Goal: Communication & Community: Answer question/provide support

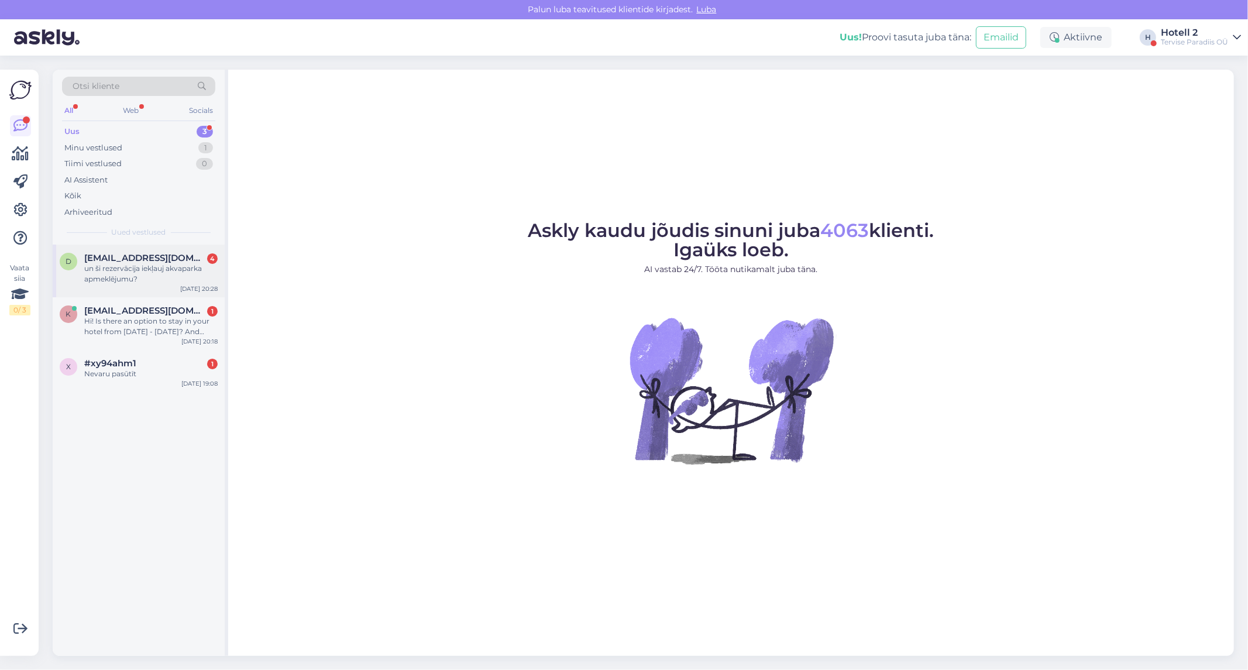
click at [123, 273] on div "un ši rezervācija iekļauj akvaparka apmeklējumu?" at bounding box center [150, 273] width 133 height 21
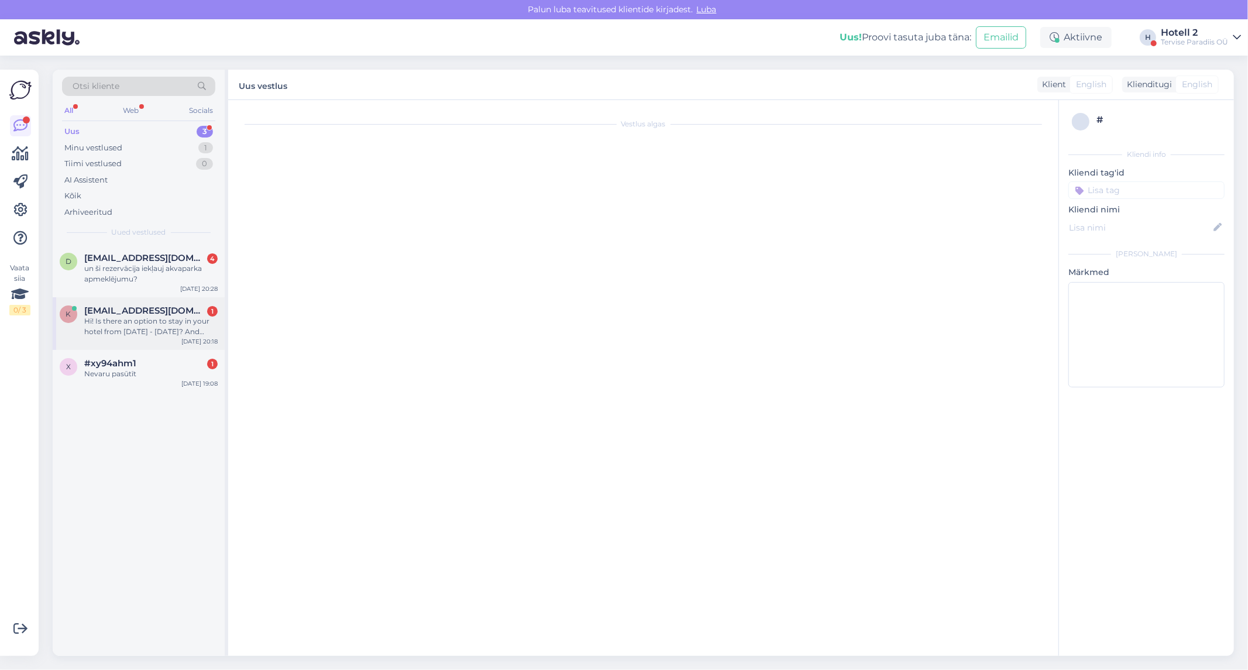
scroll to position [414, 0]
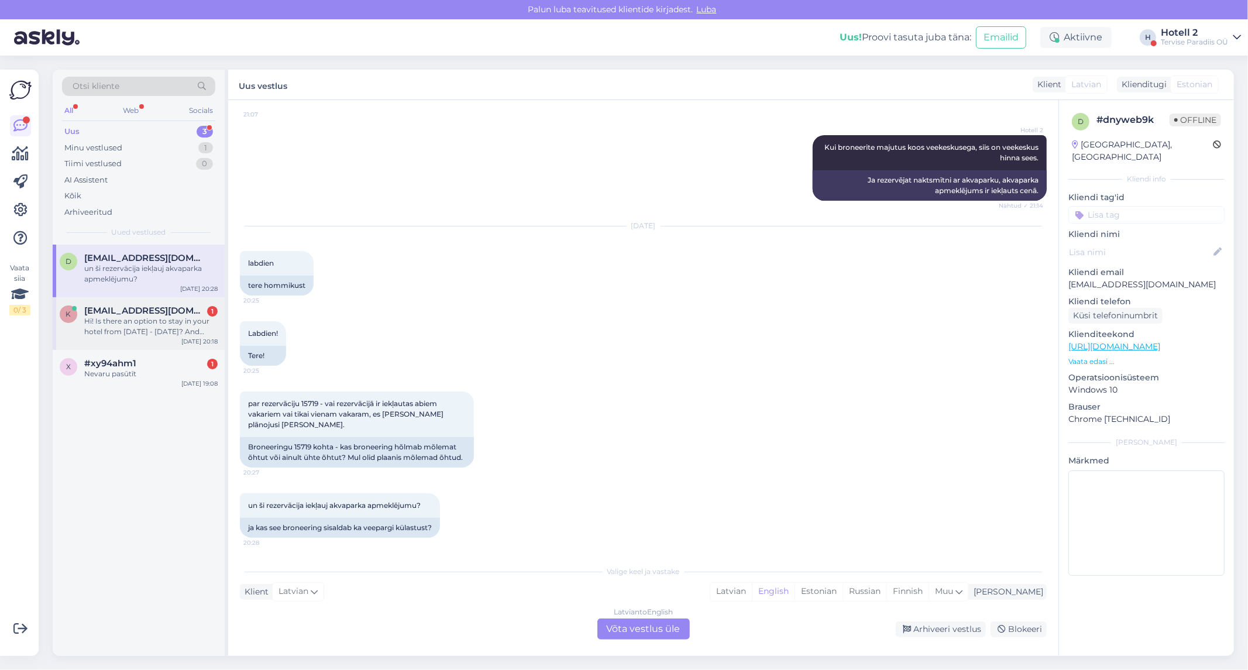
click at [126, 319] on div "Hi! Is there an option to stay in your hotel from [DATE] - [DATE]? And what wou…" at bounding box center [150, 326] width 133 height 21
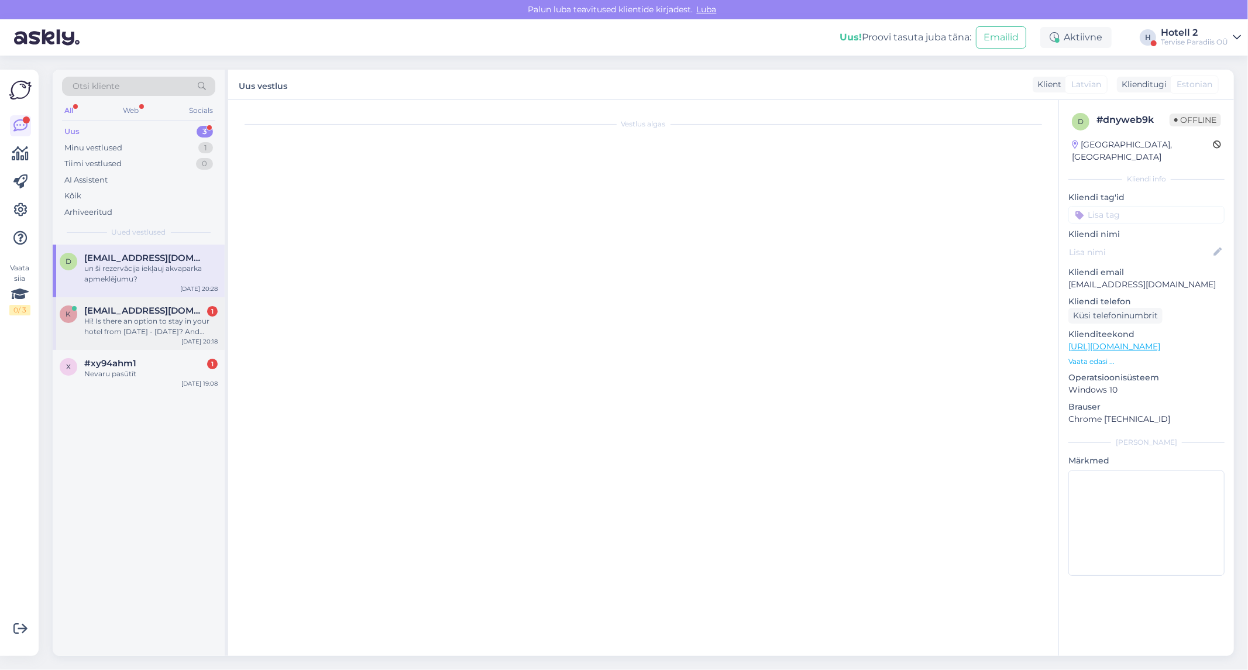
scroll to position [0, 0]
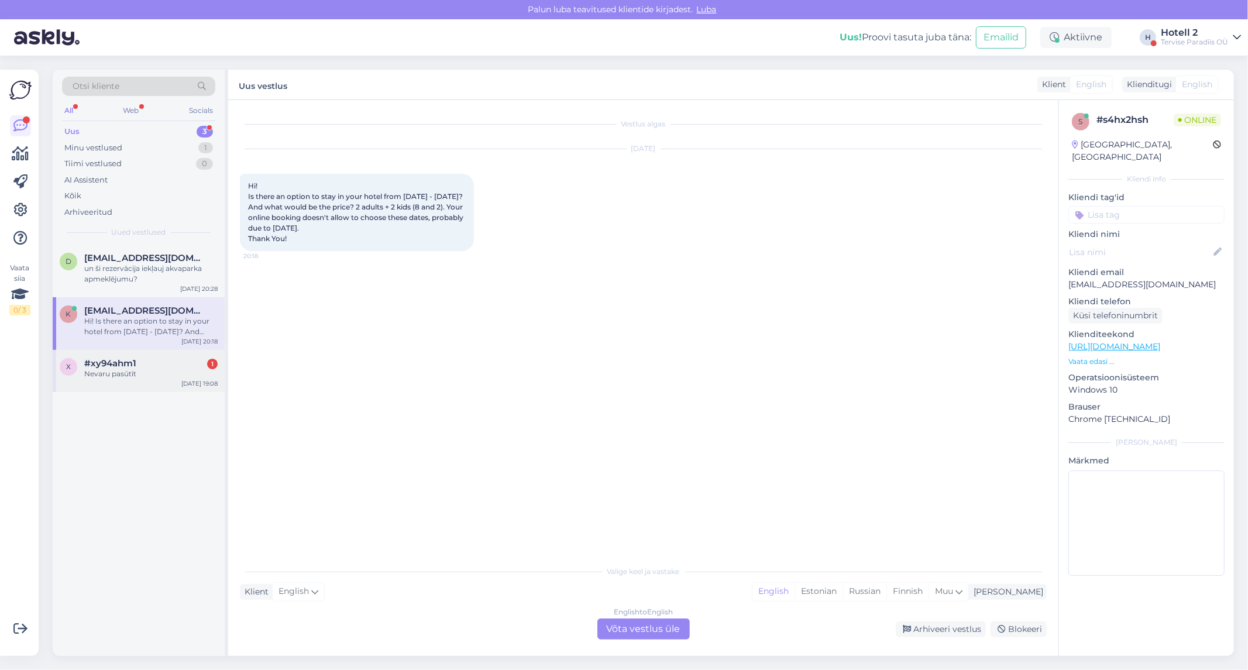
click at [98, 378] on div "Nevaru pasūtīt" at bounding box center [150, 374] width 133 height 11
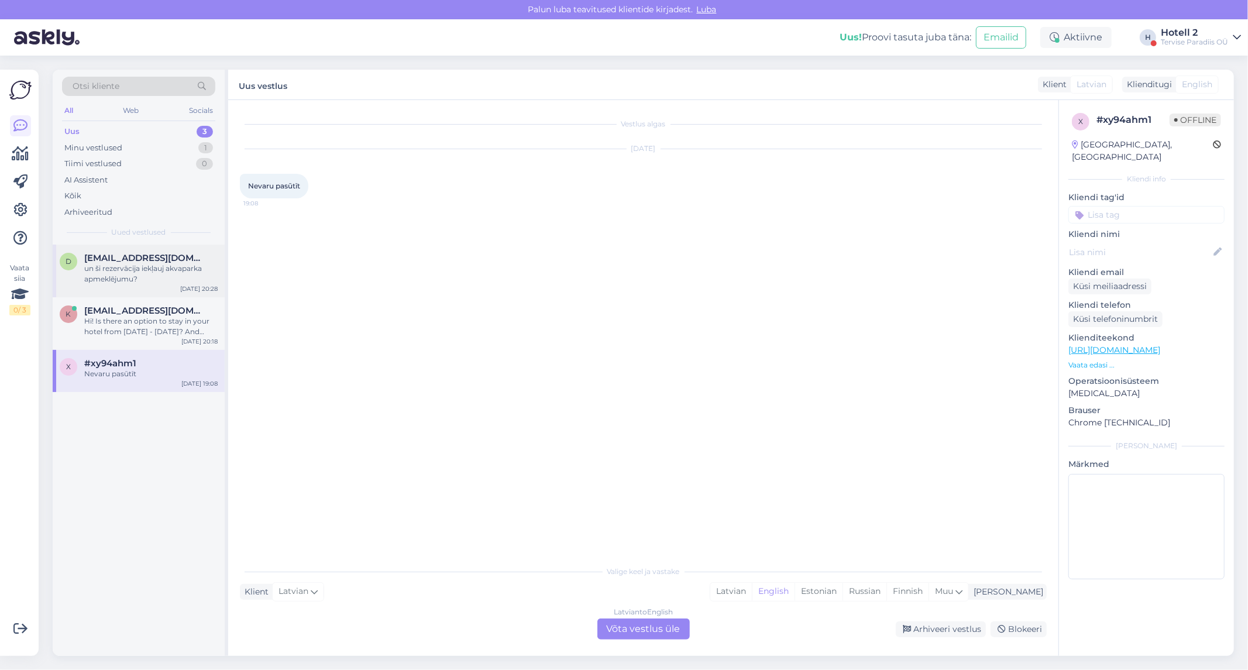
click at [133, 273] on div "un ši rezervācija iekļauj akvaparka apmeklējumu?" at bounding box center [150, 273] width 133 height 21
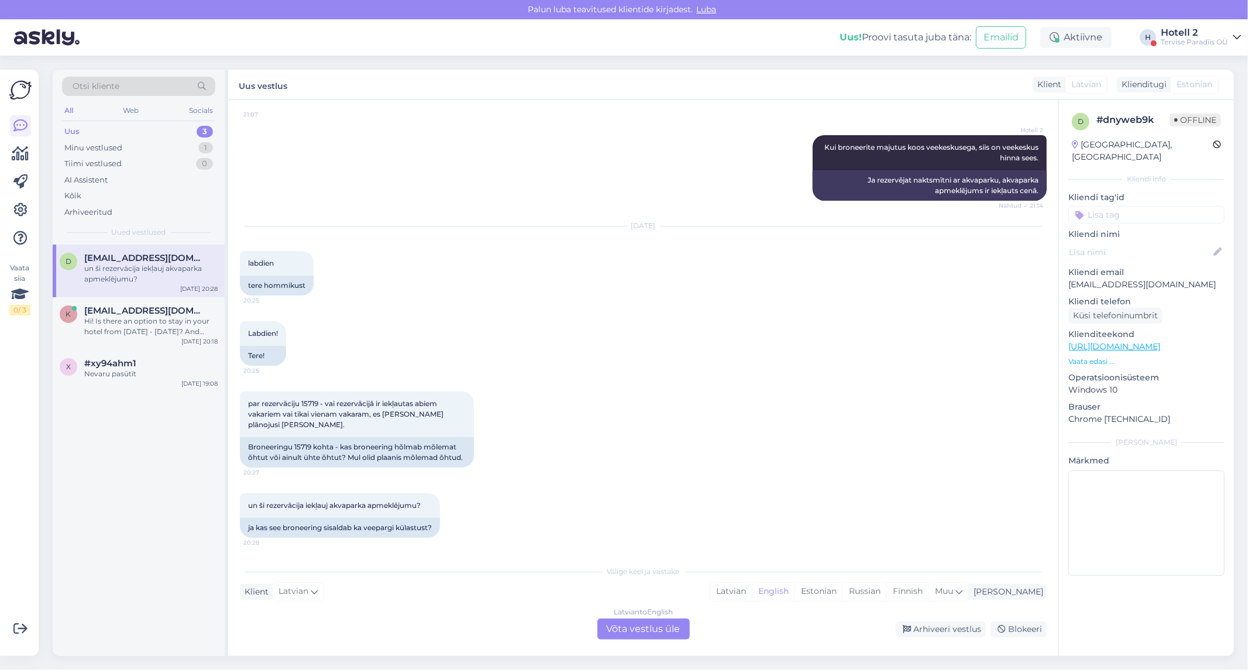
click at [614, 630] on div "Latvian to English Võta vestlus üle" at bounding box center [643, 629] width 92 height 21
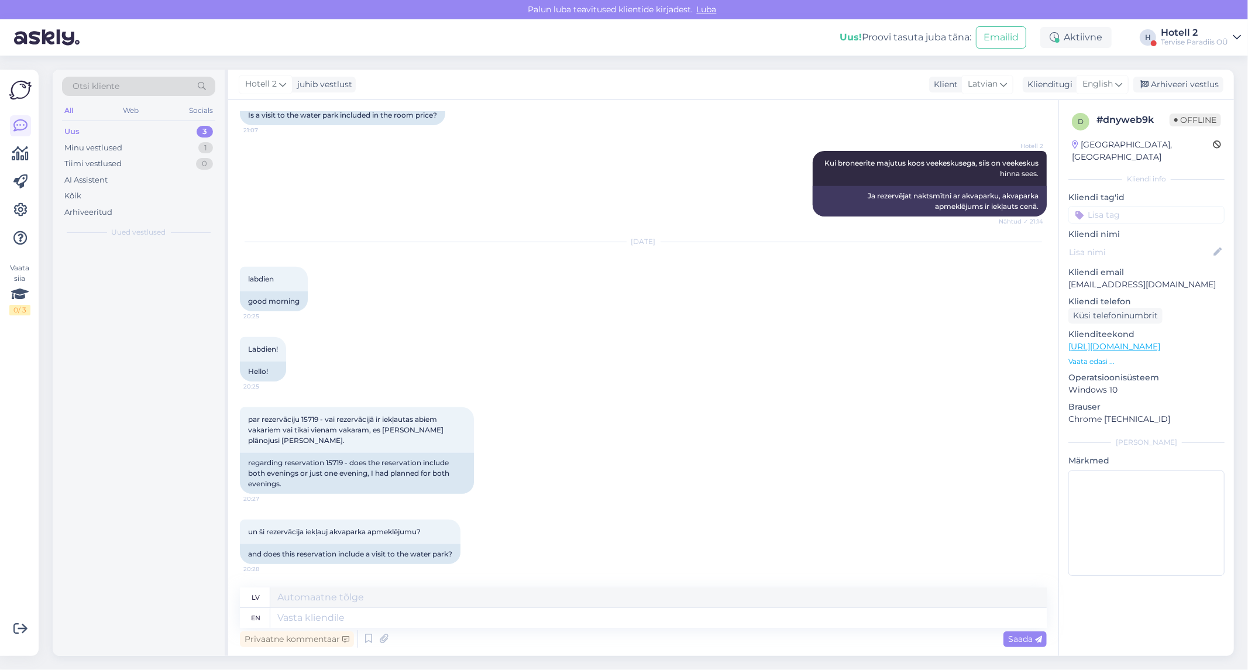
scroll to position [398, 0]
click at [293, 624] on textarea at bounding box center [658, 618] width 777 height 20
type textarea "Hello!"
type textarea "Sveiki!"
type textarea "Hello! Do yo"
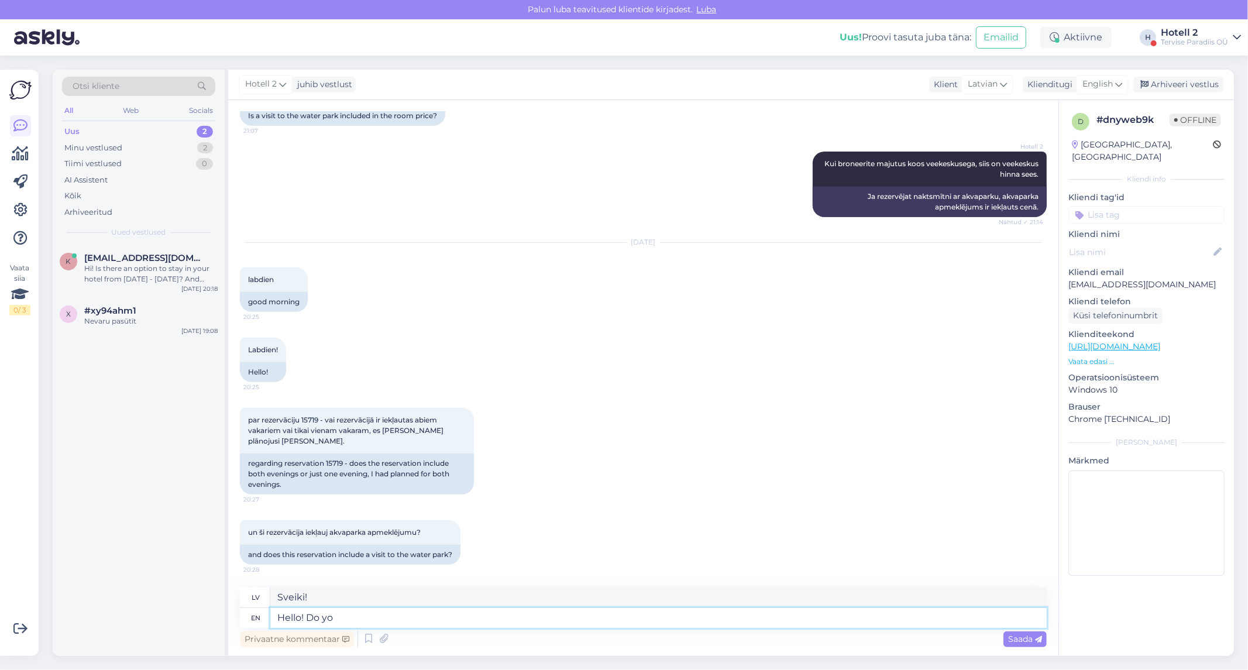
type textarea "Sveiki! Dariet"
type textarea "Hello! Do you me"
type textarea "Sveiki! Vai jūs"
type textarea "Hello! Do you mean"
type textarea "Sveiki! Vai jūs domājat"
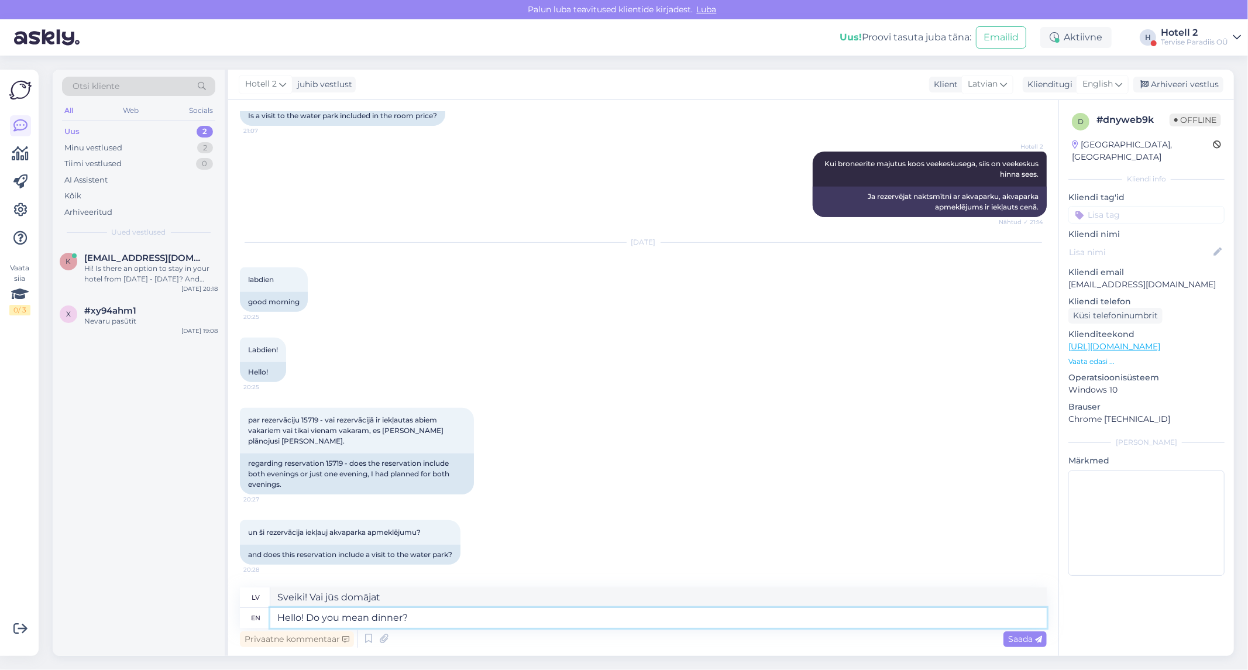
type textarea "Hello! Do you mean dinner?"
type textarea "Sveiki! Vai jūs domājat vakariņas?"
type textarea "Hello! Do you mean dinner? Then"
type textarea "Sveiki! Vai jūs domājat vakariņas? Tad"
type textarea "Hello! Do you mean dinner? Then yes i"
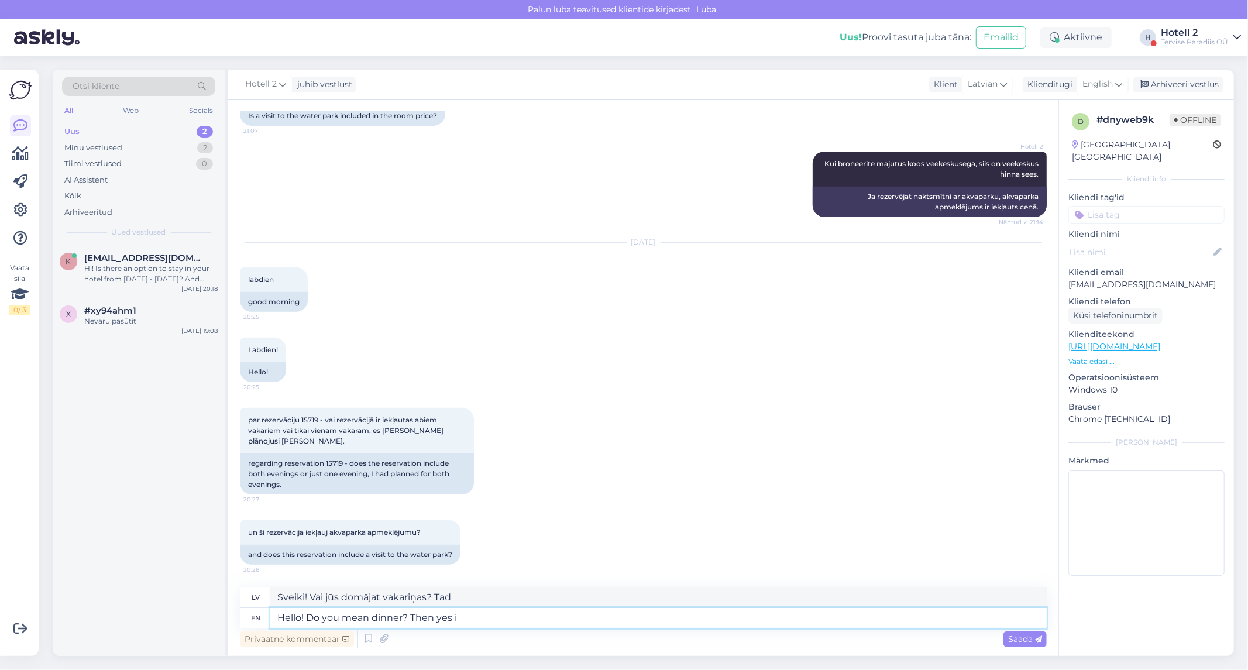
type textarea "Sveiki! Vai jūs domājat vakariņas? Tad [PERSON_NAME]."
type textarea "Hello! Do you mean dinner? Then yes i c"
type textarea "Sveiki! Vai jūs domājat vakariņas? Tad [PERSON_NAME], es"
type textarea "Hello! Do you mean dinner? Then yes i can s"
type textarea "Sveiki! Vai jūs domājat vakariņas? Tad [PERSON_NAME], [PERSON_NAME]."
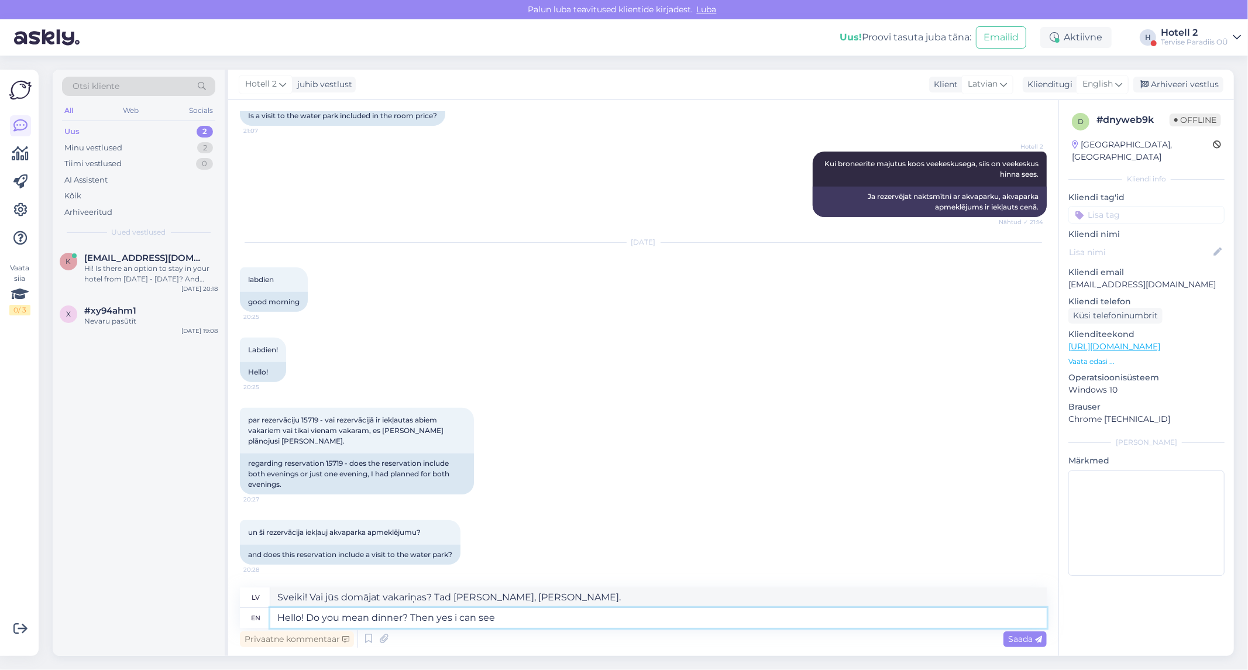
type textarea "Hello! Do you mean dinner? Then yes i can see"
type textarea "Sveiki! Vai jūs domājat vakariņas? Tad [PERSON_NAME], es saprotu."
type textarea "Hello! Do you mean dinner? Then yes i can see its fo"
type textarea "Sveiki! Vai jūs domājat vakariņas? Tad [PERSON_NAME], es tās redzu."
type textarea "Hello! Do you mean dinner? Then yes i can see its for"
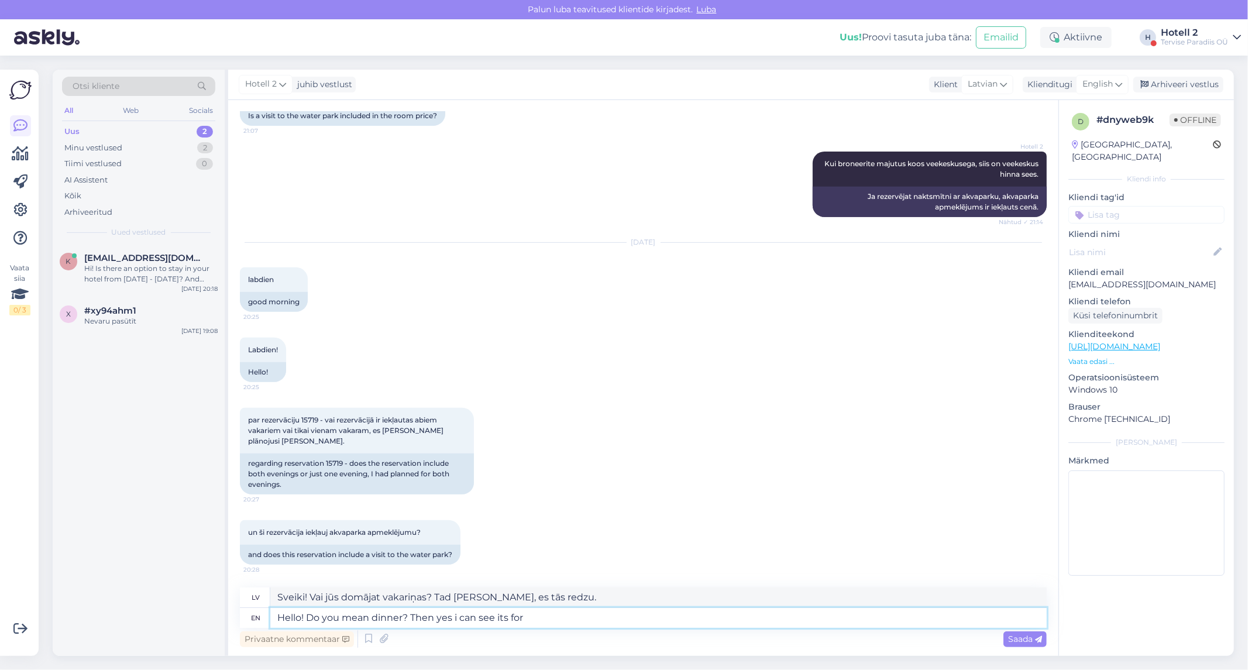
type textarea "Sveiki! Vai jūs domājat vakariņas? Tad [PERSON_NAME], es redzu, ka tās ir pared…"
type textarea "Hello! Do you mean dinner? Then yes i can see its for both n"
type textarea "Sveiki! Vai jūs domājat vakariņas? Tad [PERSON_NAME], es redzu, ka tās ir pared…"
type textarea "Hello! Do you mean dinner? Then yes i can see its for both nights"
type textarea "Sveiki! Vai jūs domājat vakariņas? Tad [PERSON_NAME], es redzu, ka tās ir pared…"
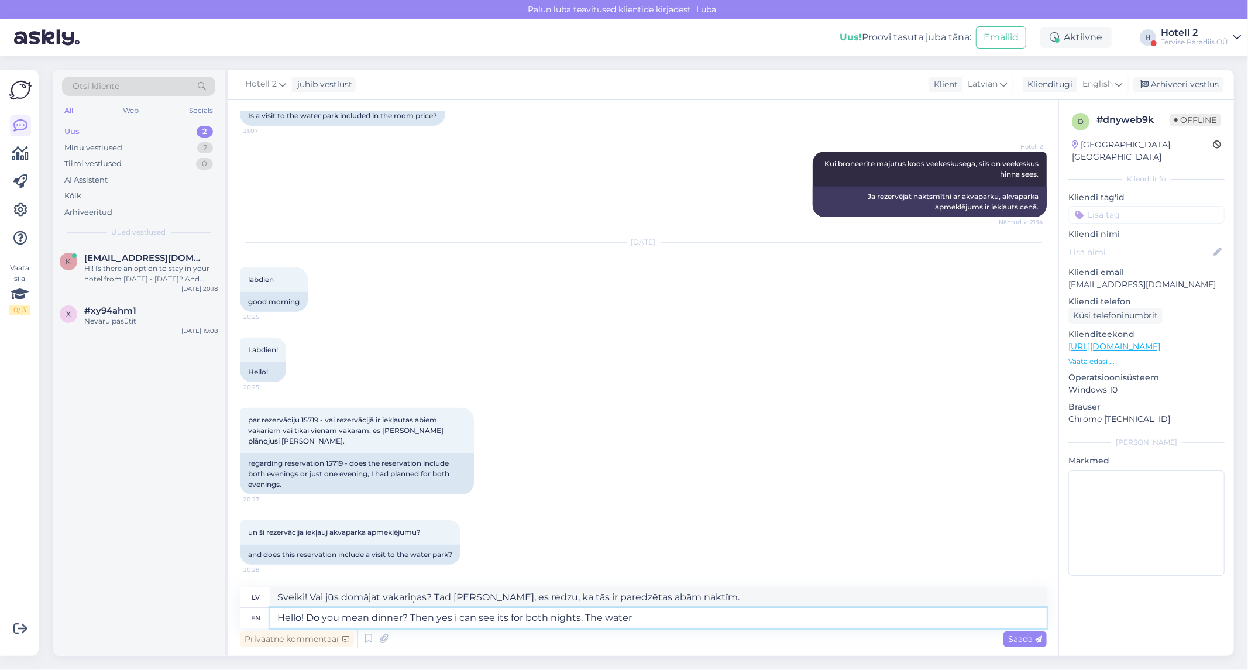
type textarea "Hello! Do you mean dinner? Then yes i can see its for both nights. The water"
type textarea "Sveiki! Vai jūs domājat vakariņas? Tad [PERSON_NAME], es redzu, ka tās ir pared…"
type textarea "Hello! Do you mean dinner? Then yes i can see its for both nights. The waterpark"
type textarea "Sveiki! Vai jūs domājat vakariņas? Tad [PERSON_NAME], es redzu, ka tās ir pared…"
type textarea "Hello! Do you mean dinner? Then yes i can see its for both nights. The waterpar…"
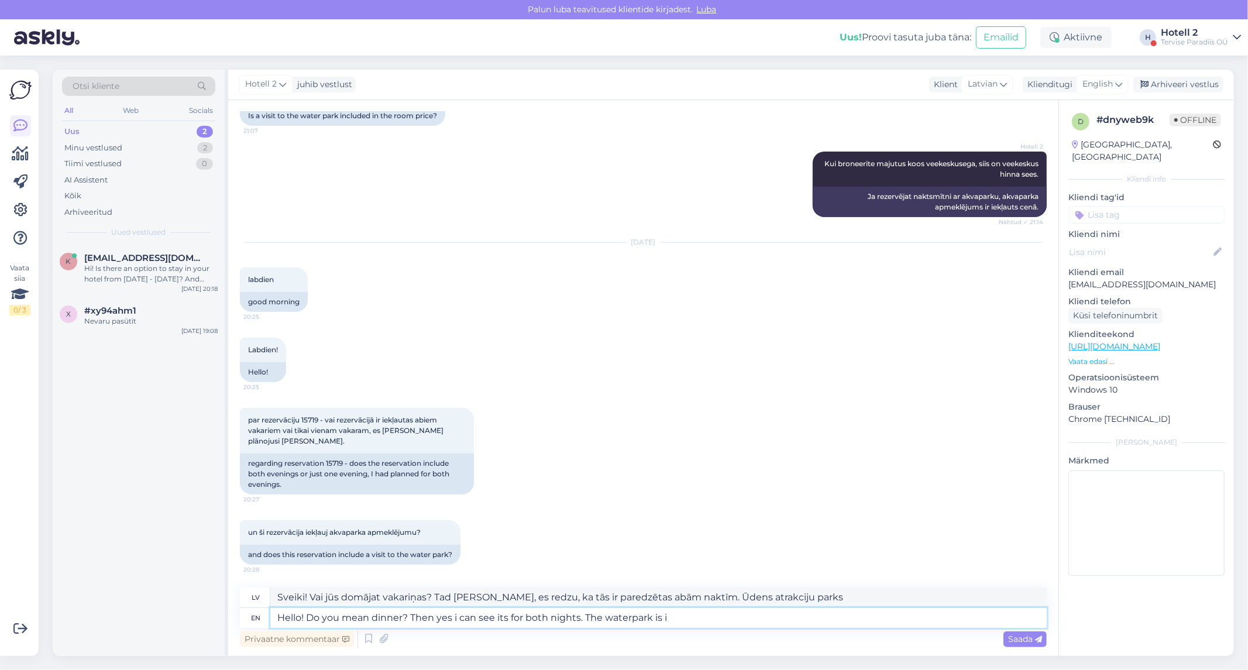
type textarea "Sveiki! Vai jūs domājat vakariņas? Tad [PERSON_NAME], es redzu, ka tās ir pared…"
type textarea "Hello! Do you mean dinner? Then yes i can see its for both nights. The waterpar…"
type textarea "Sveiki! Vai jūs domājat vakariņas? Tad [PERSON_NAME], es redzu, ka tās ir pared…"
type textarea "Hello! Do you mean dinner? Then yes i can see its for both nights. The waterpar…"
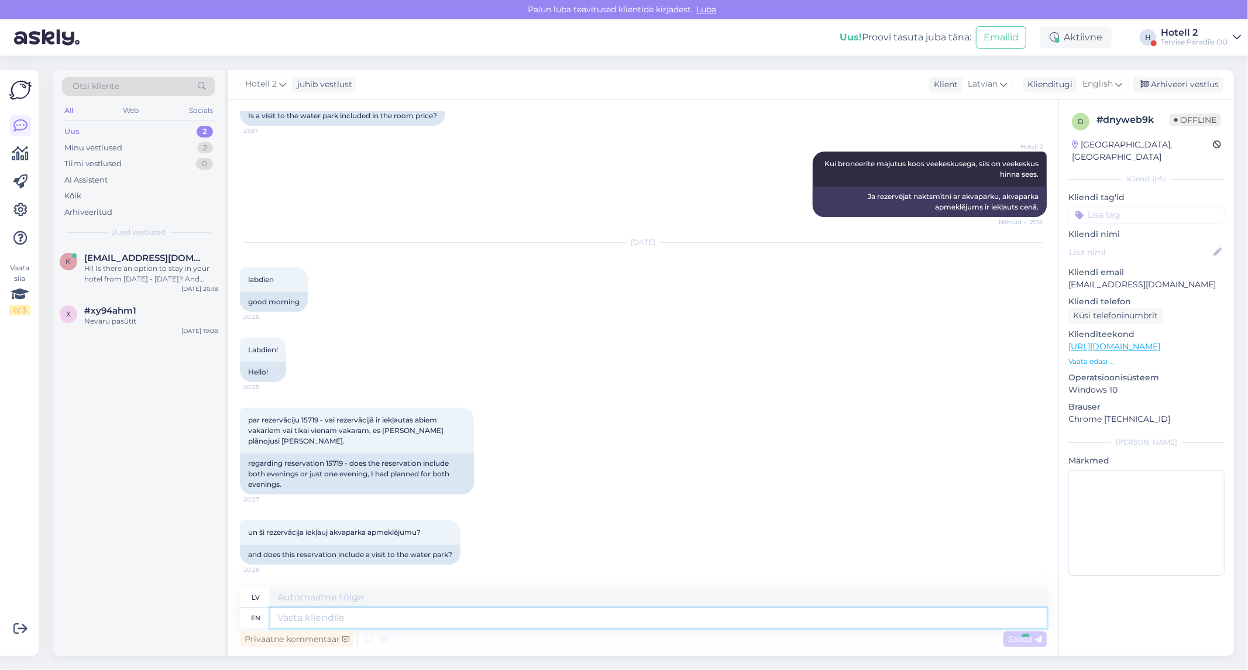
scroll to position [499, 0]
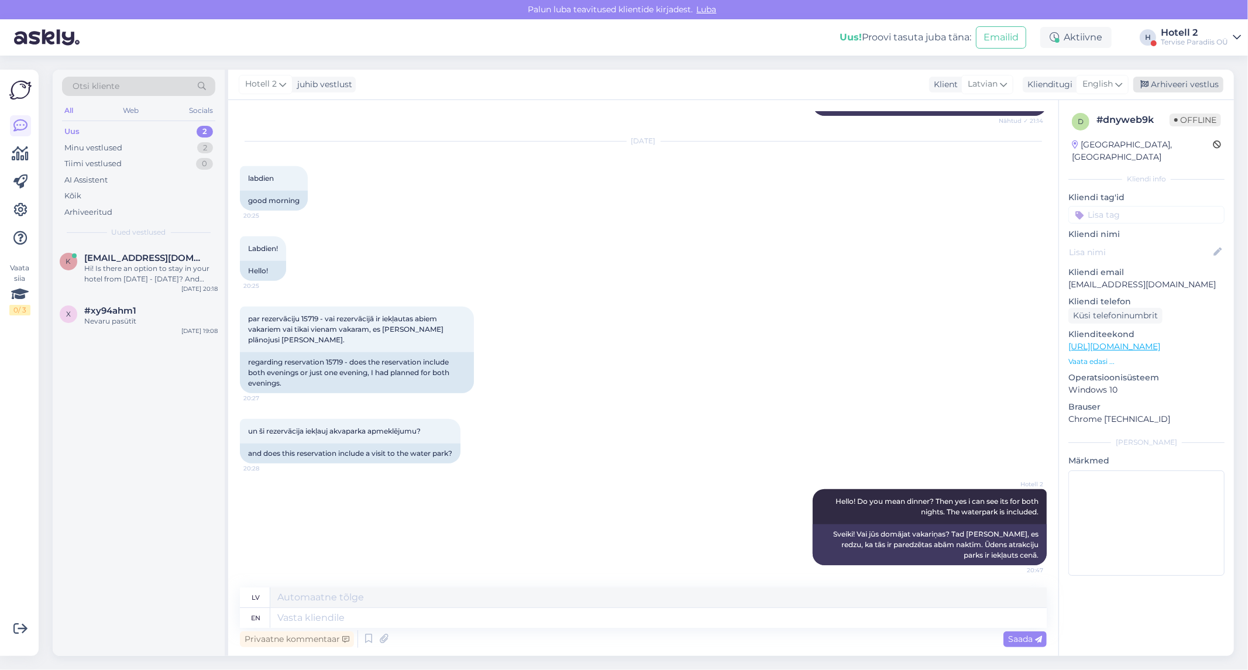
click at [1143, 85] on icon at bounding box center [1144, 85] width 8 height 8
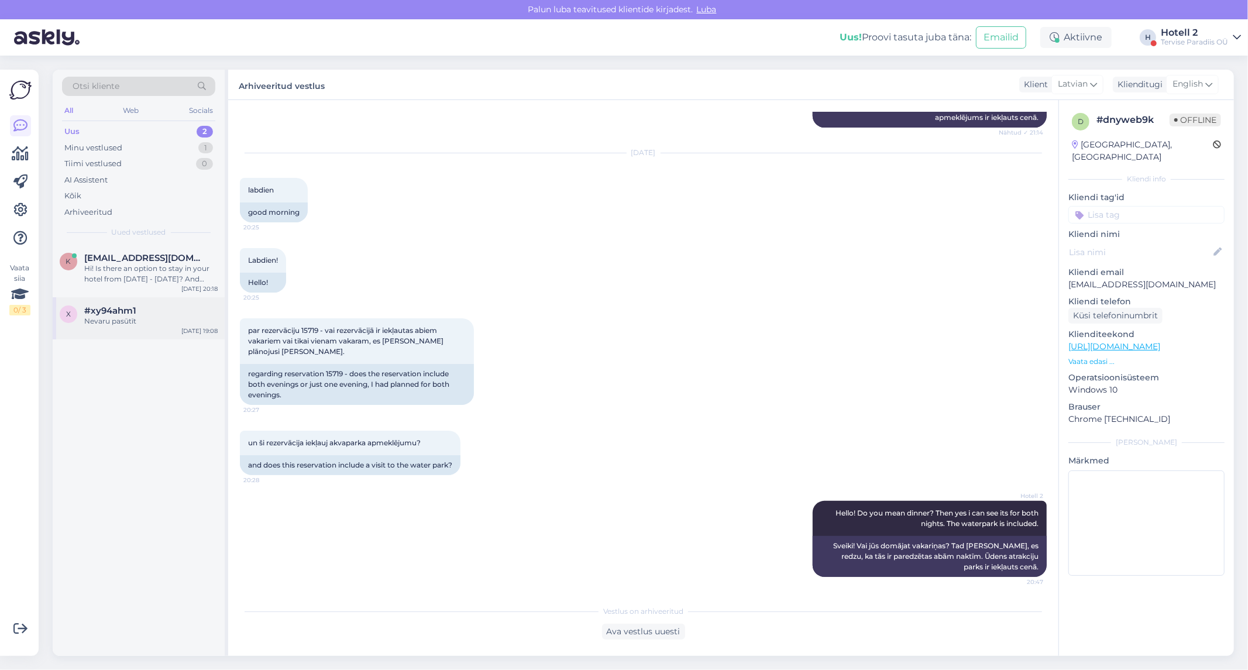
click at [118, 303] on div "x #xy94ahm1 Nevaru pasūtīt [DATE] 19:08" at bounding box center [139, 318] width 172 height 42
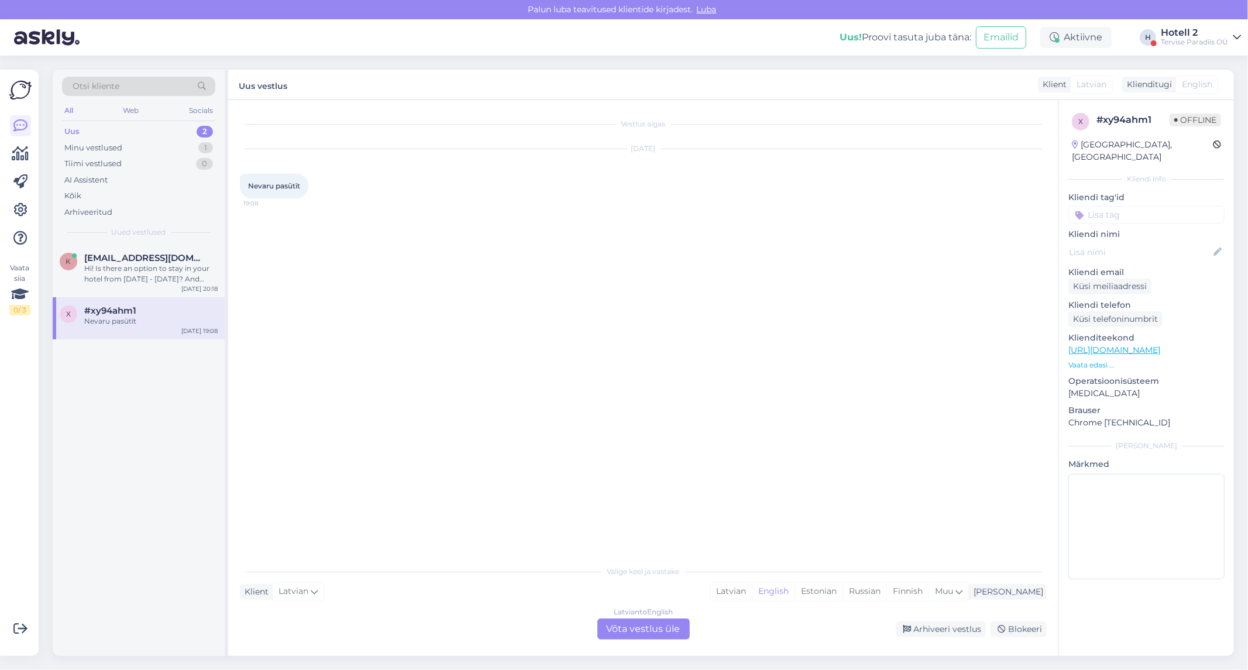
scroll to position [0, 0]
click at [633, 630] on div "Latvian to English Võta vestlus üle" at bounding box center [643, 629] width 92 height 21
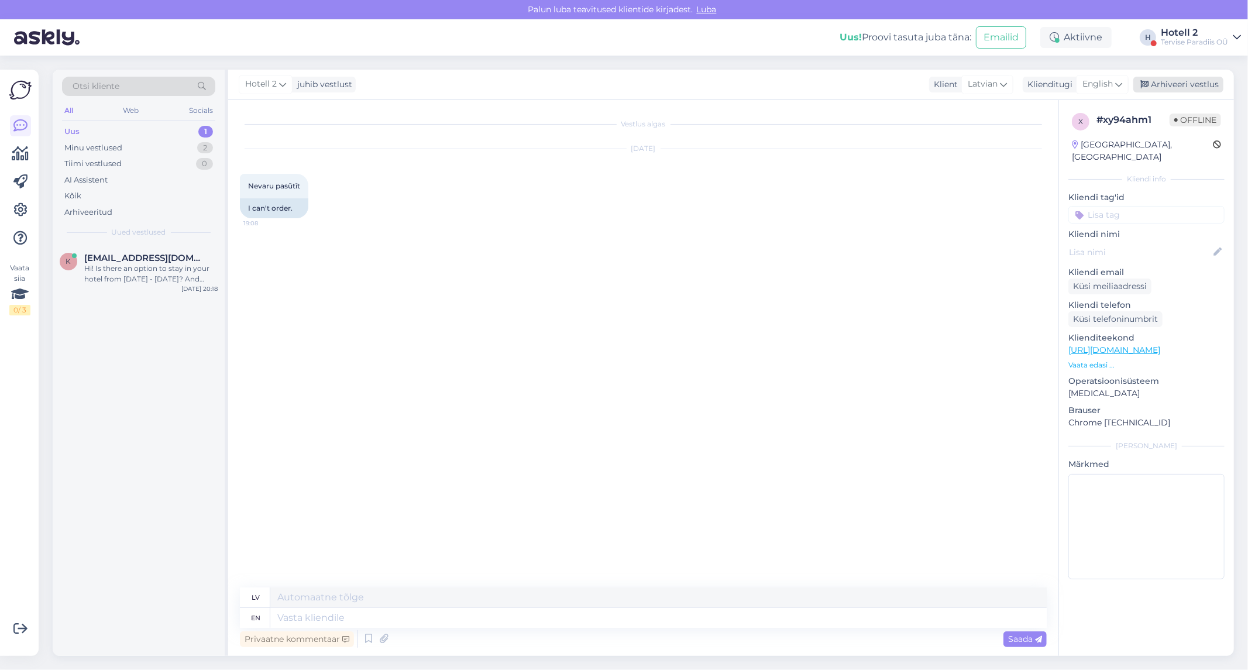
click at [1180, 78] on div "Arhiveeri vestlus" at bounding box center [1178, 85] width 90 height 16
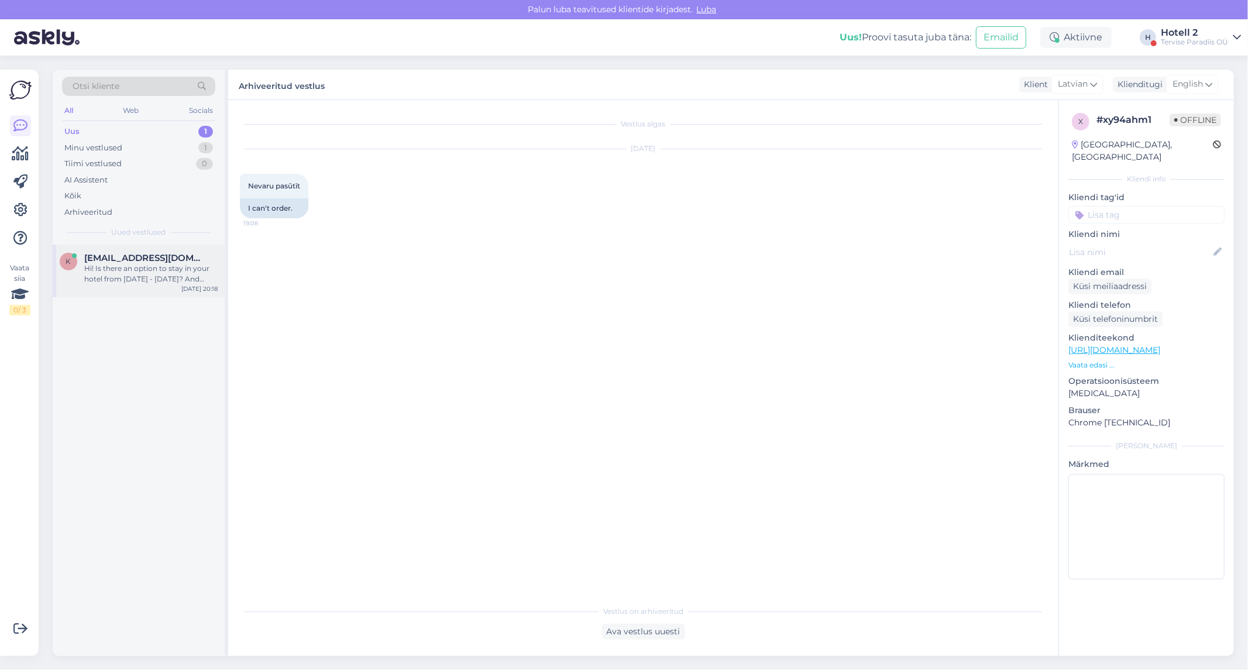
click at [125, 274] on div "Hi! Is there an option to stay in your hotel from [DATE] - [DATE]? And what wou…" at bounding box center [150, 273] width 133 height 21
